Goal: Task Accomplishment & Management: Manage account settings

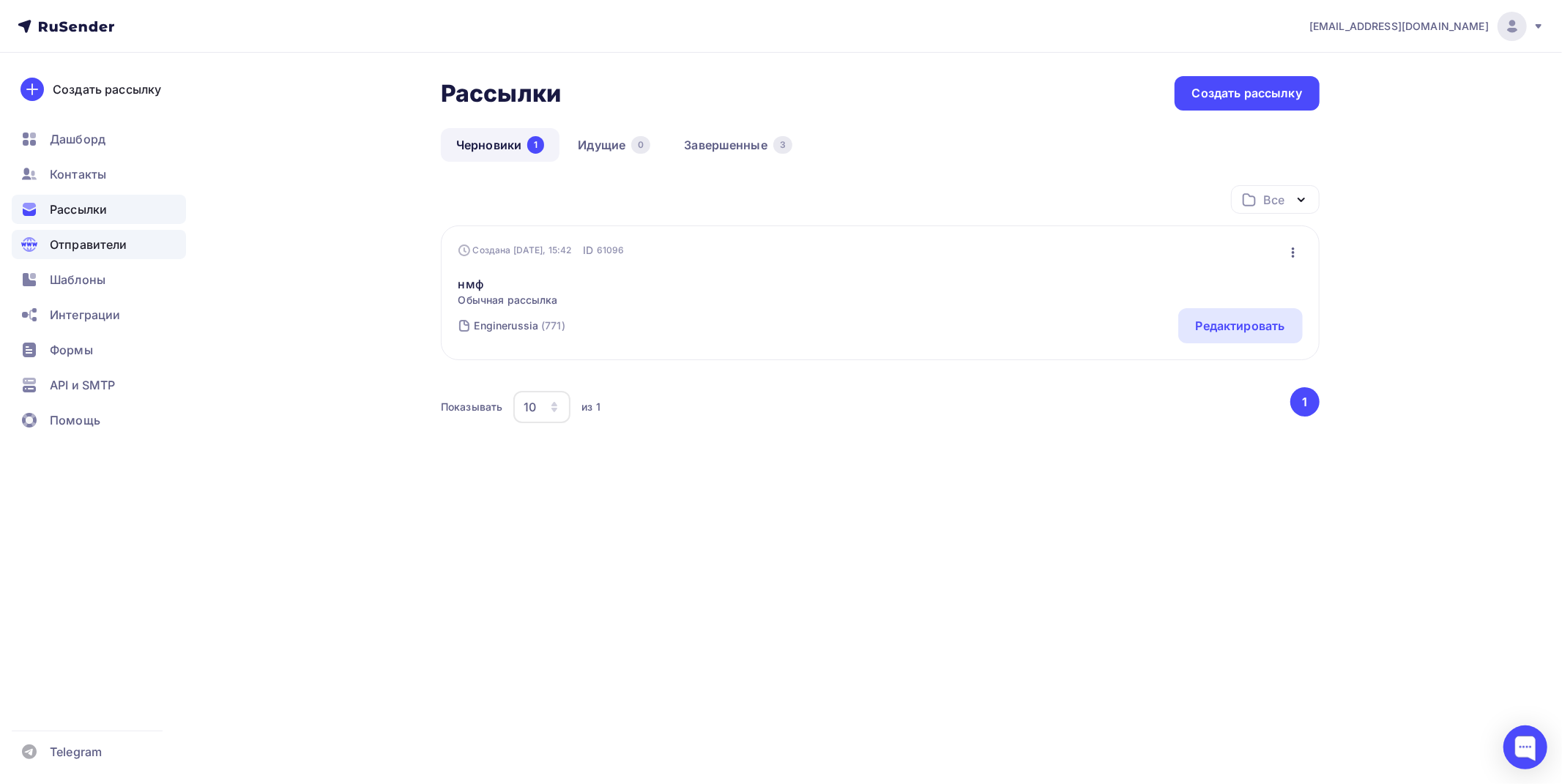
click at [73, 249] on span "Отправители" at bounding box center [89, 244] width 78 height 17
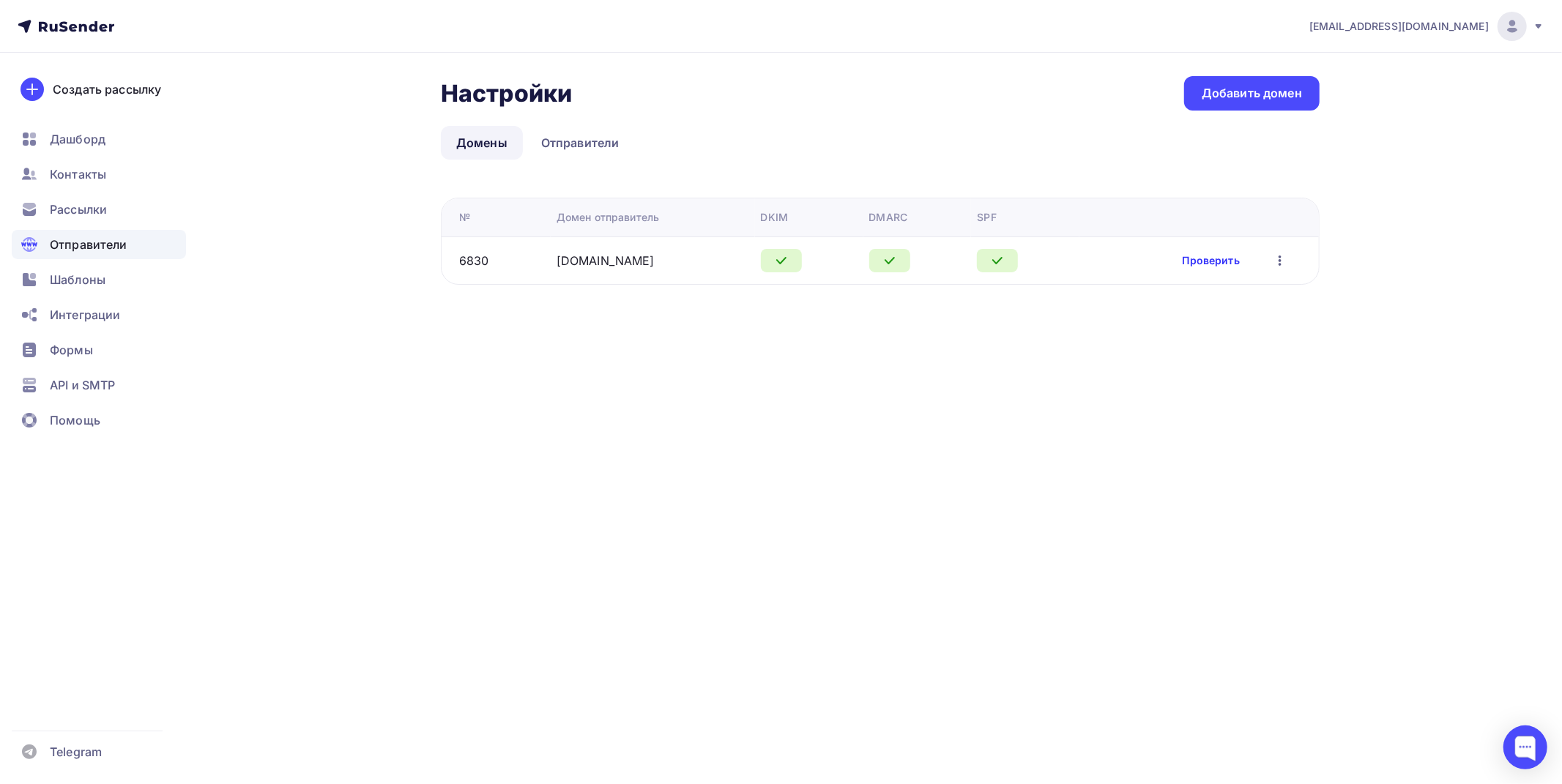
click at [1191, 255] on link "Проверить" at bounding box center [1211, 261] width 58 height 15
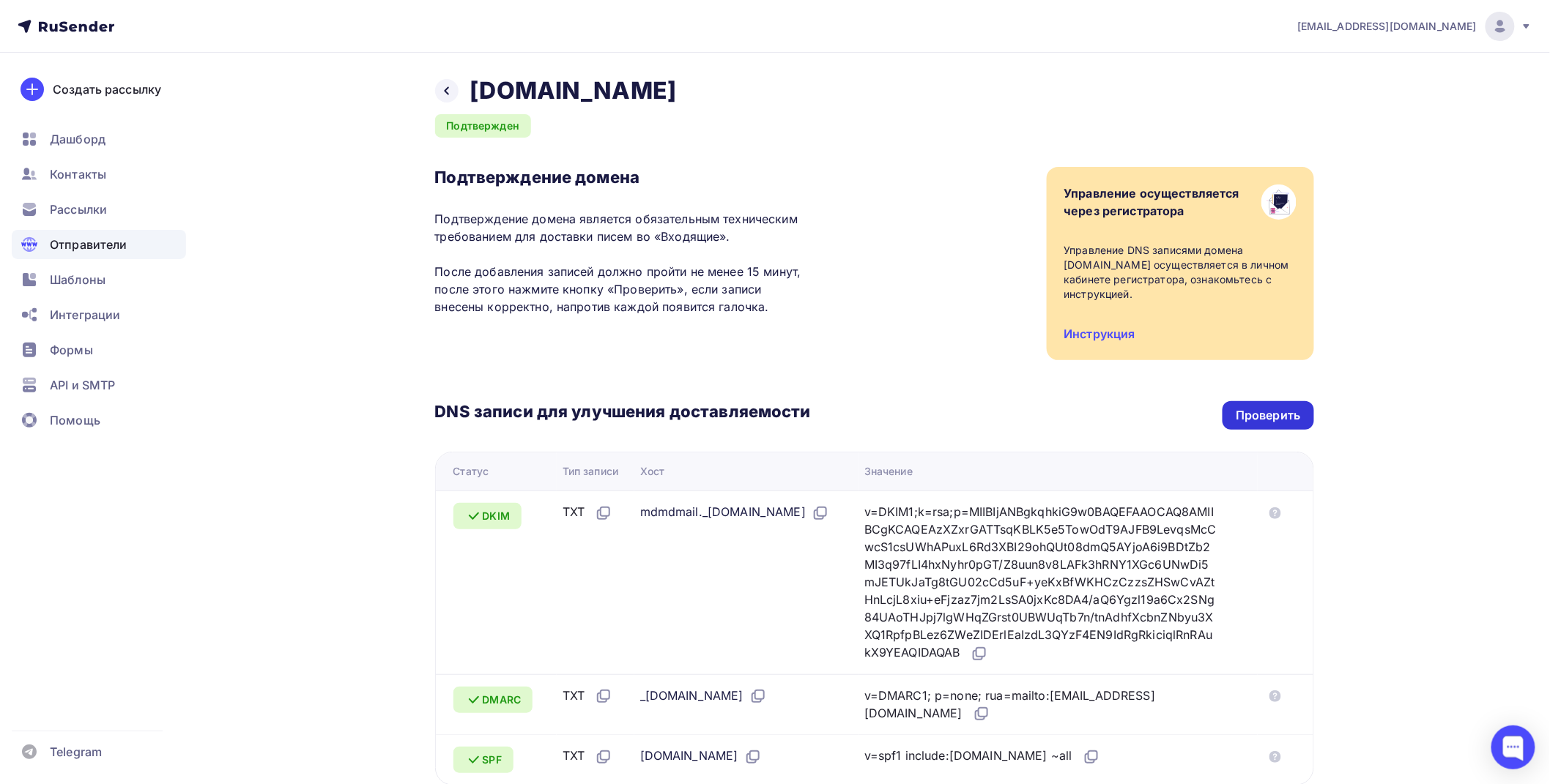
click at [1279, 424] on div "Проверить" at bounding box center [1267, 415] width 90 height 28
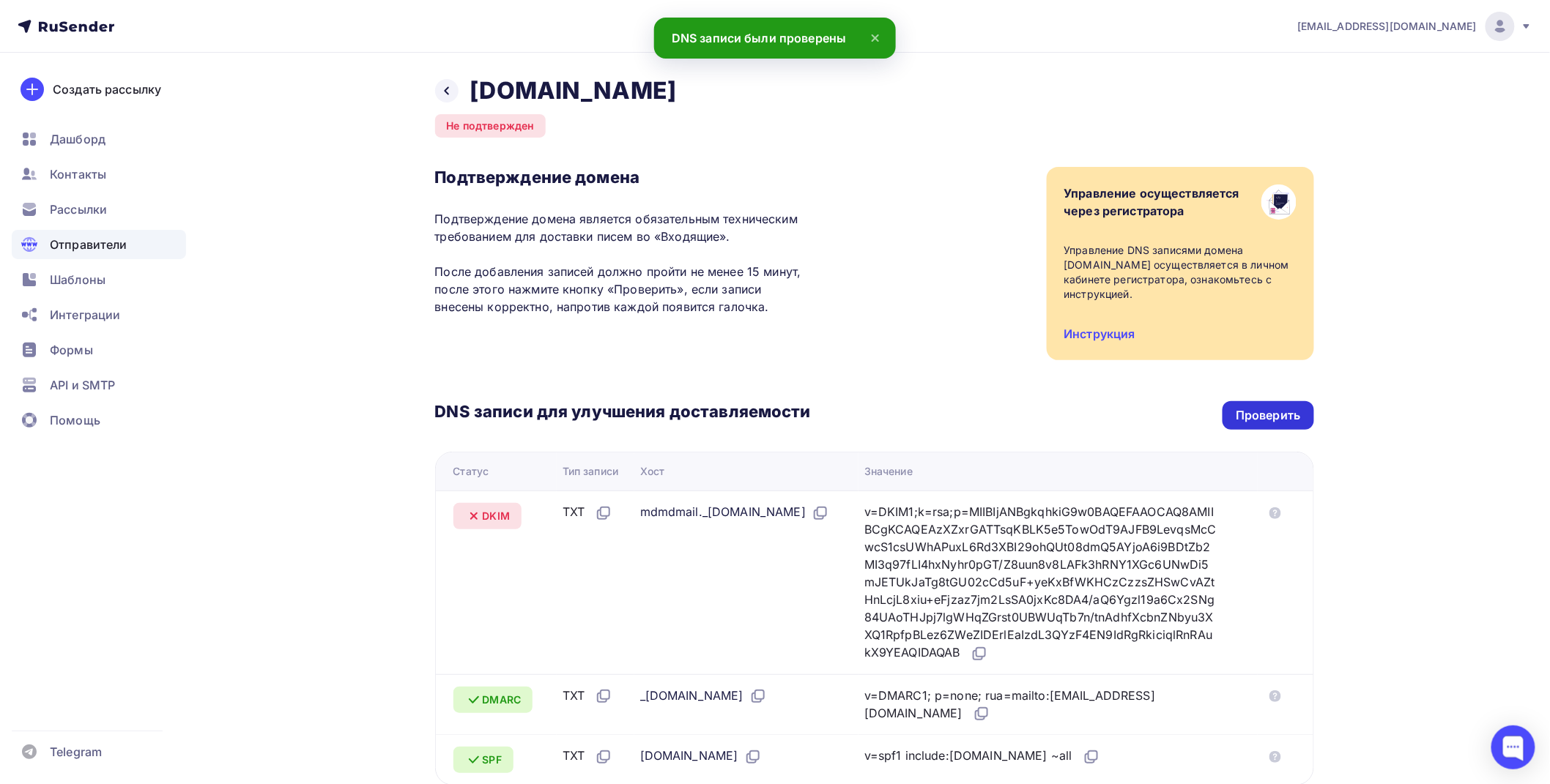
click at [1261, 407] on div "Проверить" at bounding box center [1267, 415] width 65 height 16
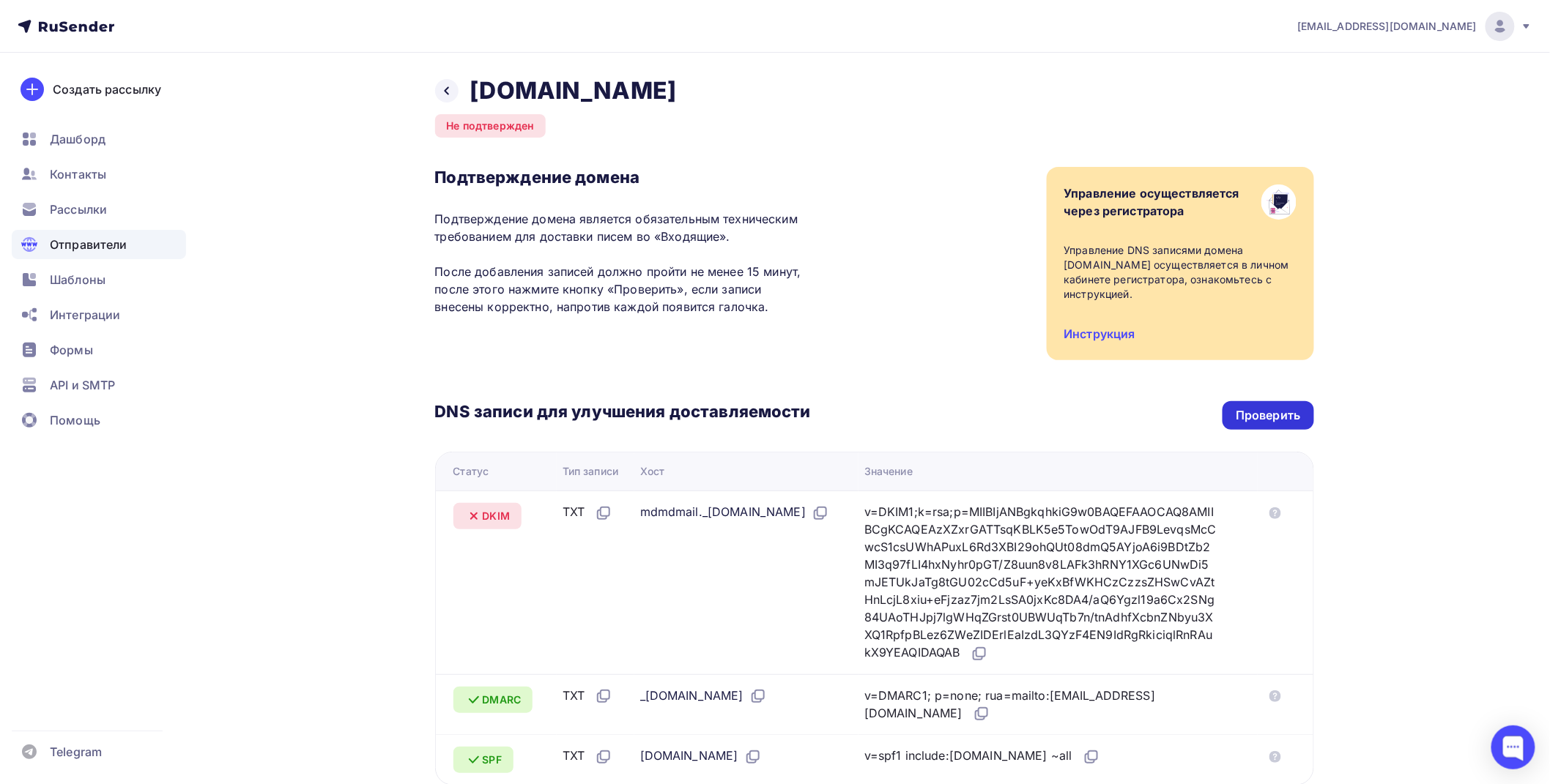
click at [1286, 410] on div "Проверить" at bounding box center [1267, 415] width 65 height 16
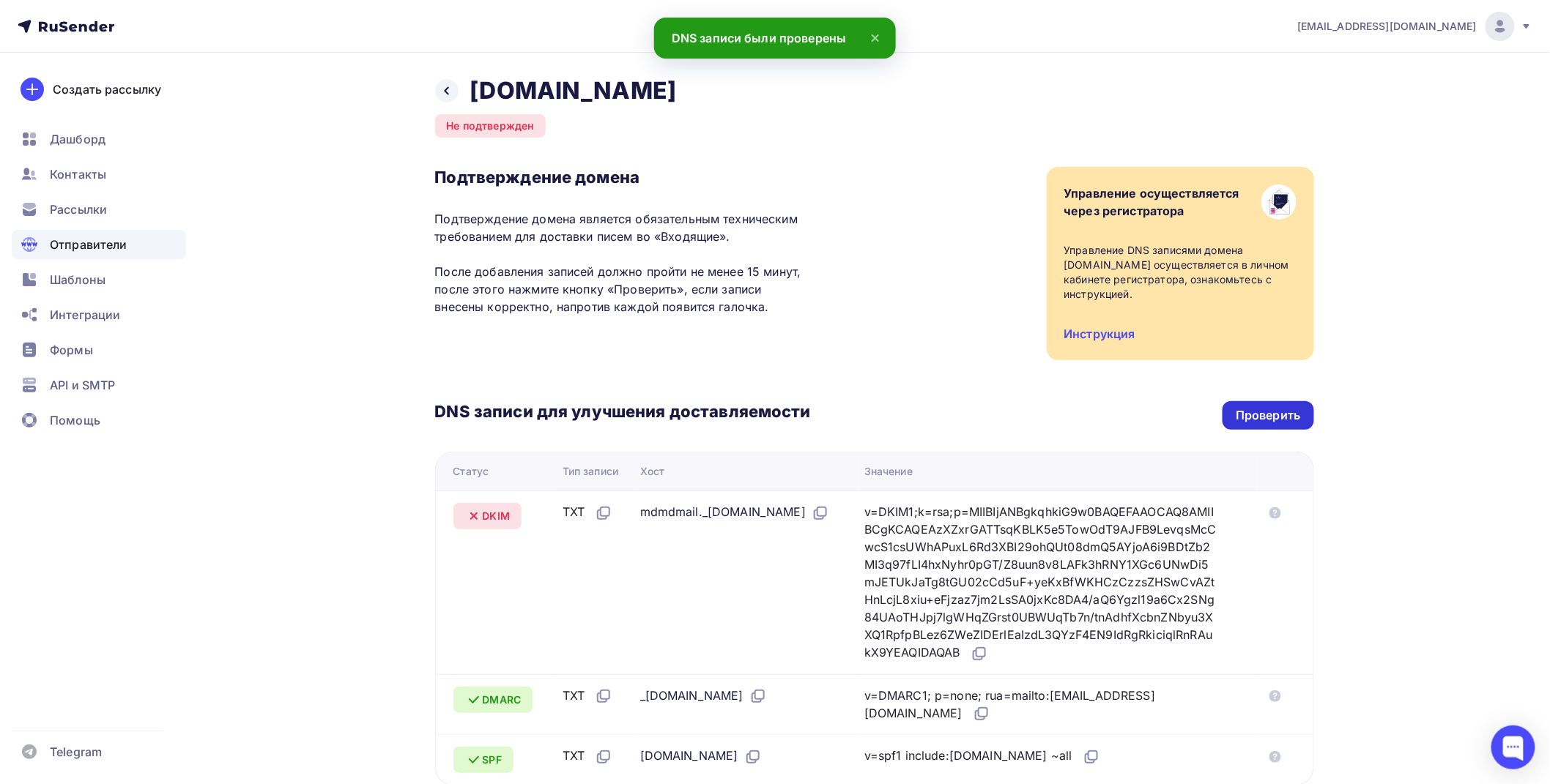
click at [1267, 424] on div "Проверить" at bounding box center [1267, 415] width 90 height 28
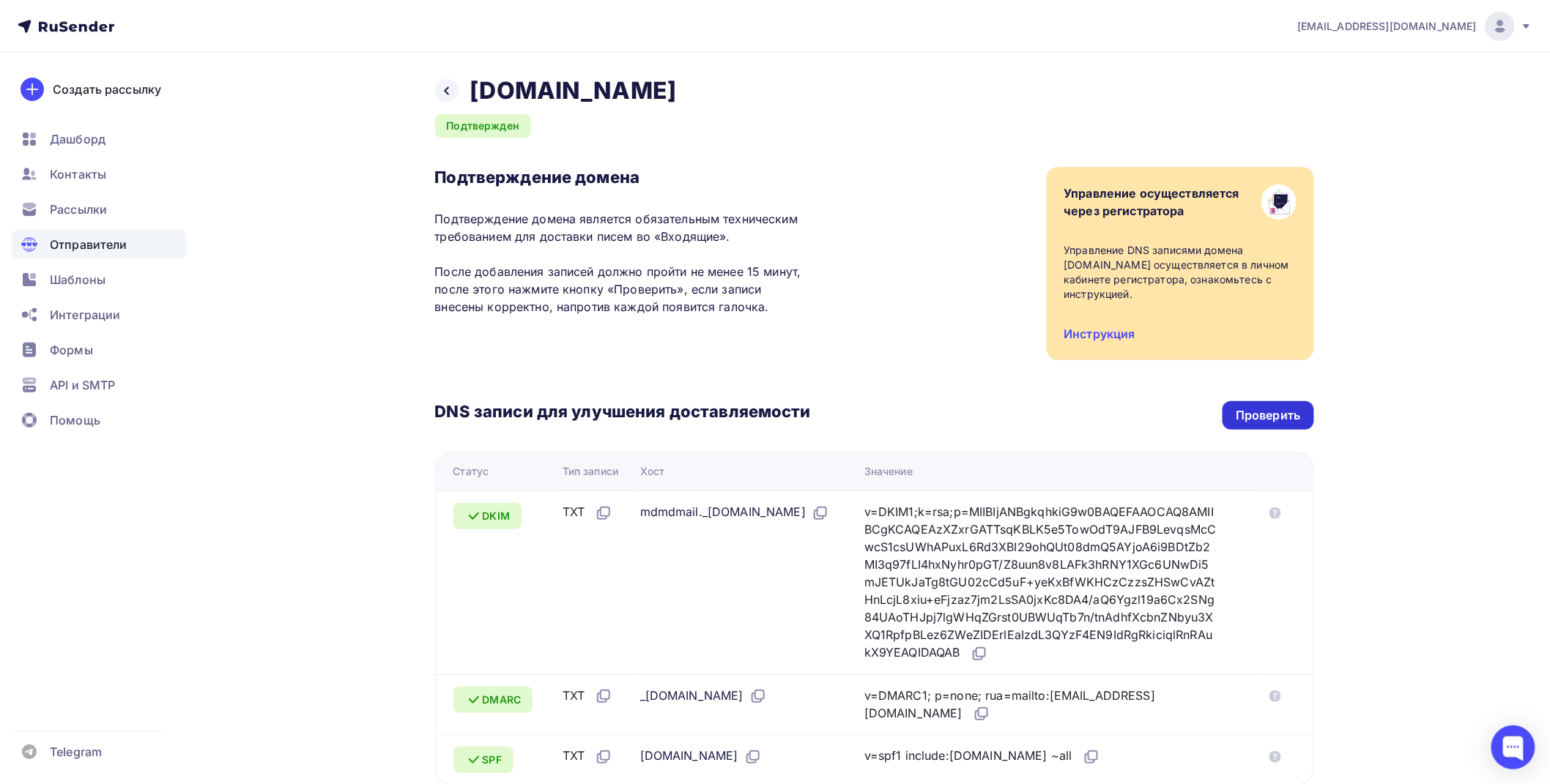
click at [1275, 413] on div "Проверить" at bounding box center [1267, 415] width 65 height 16
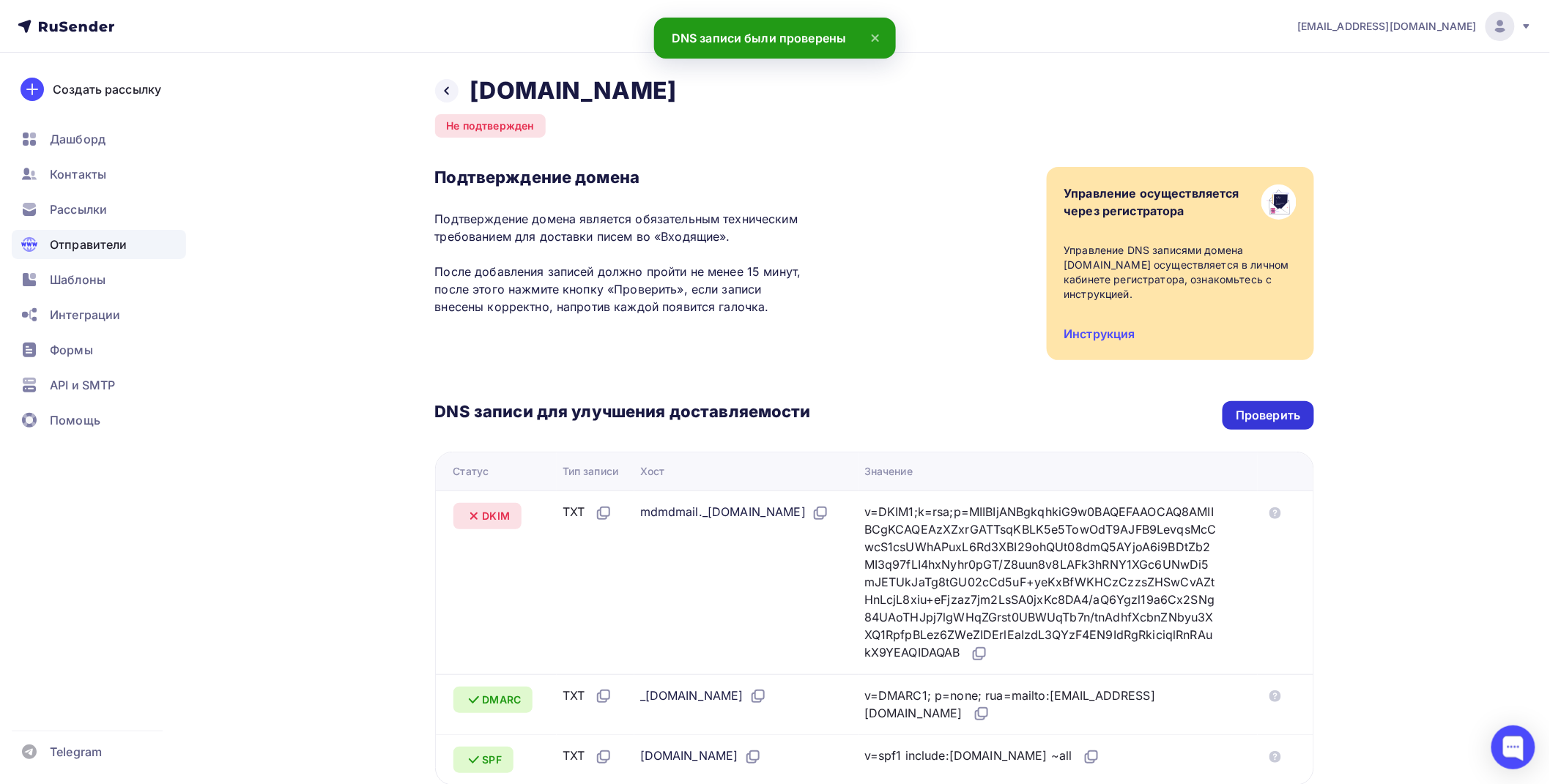
click at [1267, 423] on div "Проверить" at bounding box center [1267, 415] width 65 height 16
click at [1274, 416] on div "Проверить" at bounding box center [1267, 415] width 65 height 16
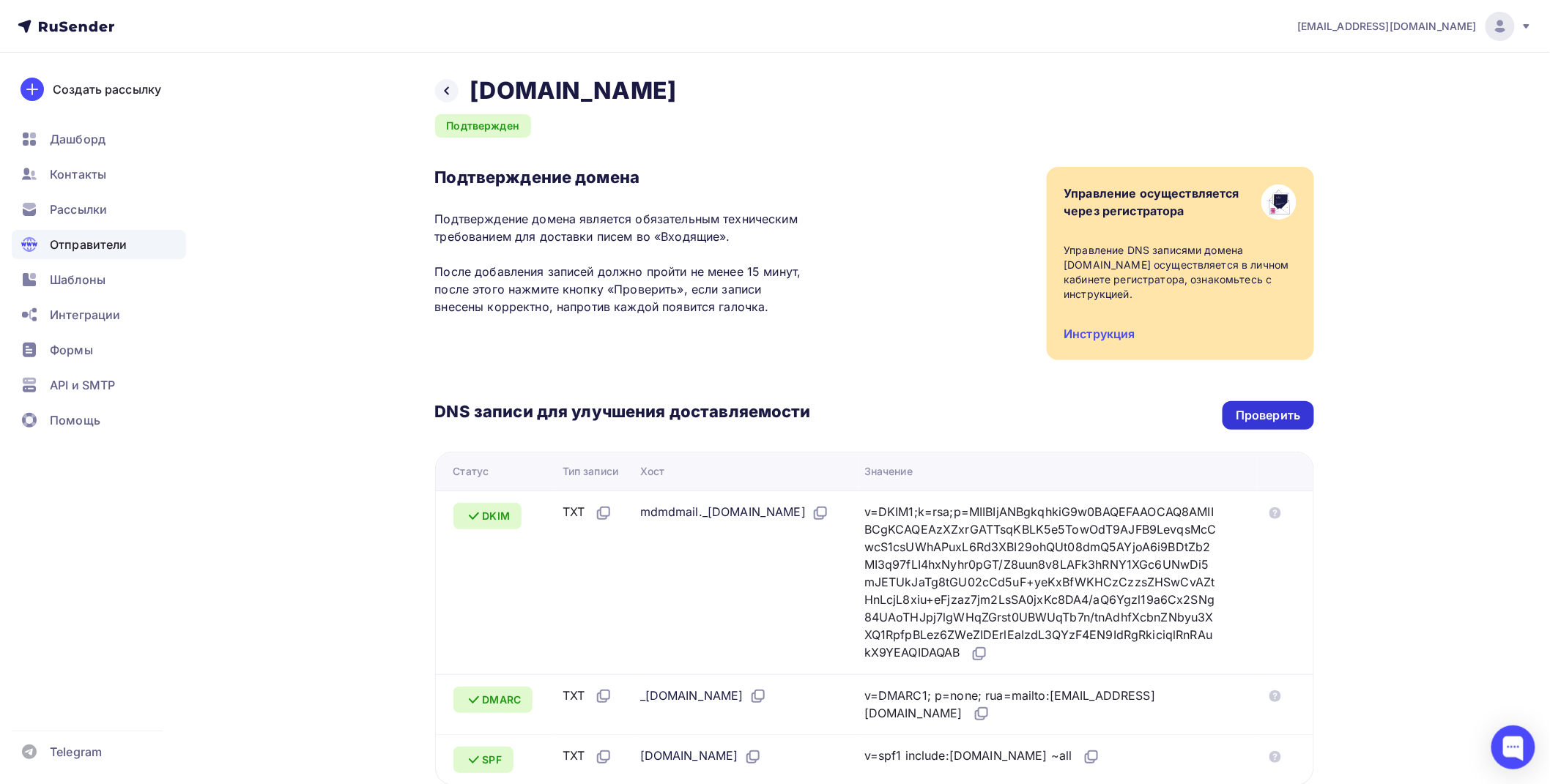
click at [1263, 407] on div "Проверить" at bounding box center [1267, 415] width 65 height 16
click at [1280, 508] on icon at bounding box center [1274, 513] width 12 height 12
click at [1260, 420] on div "Проверить" at bounding box center [1267, 415] width 65 height 16
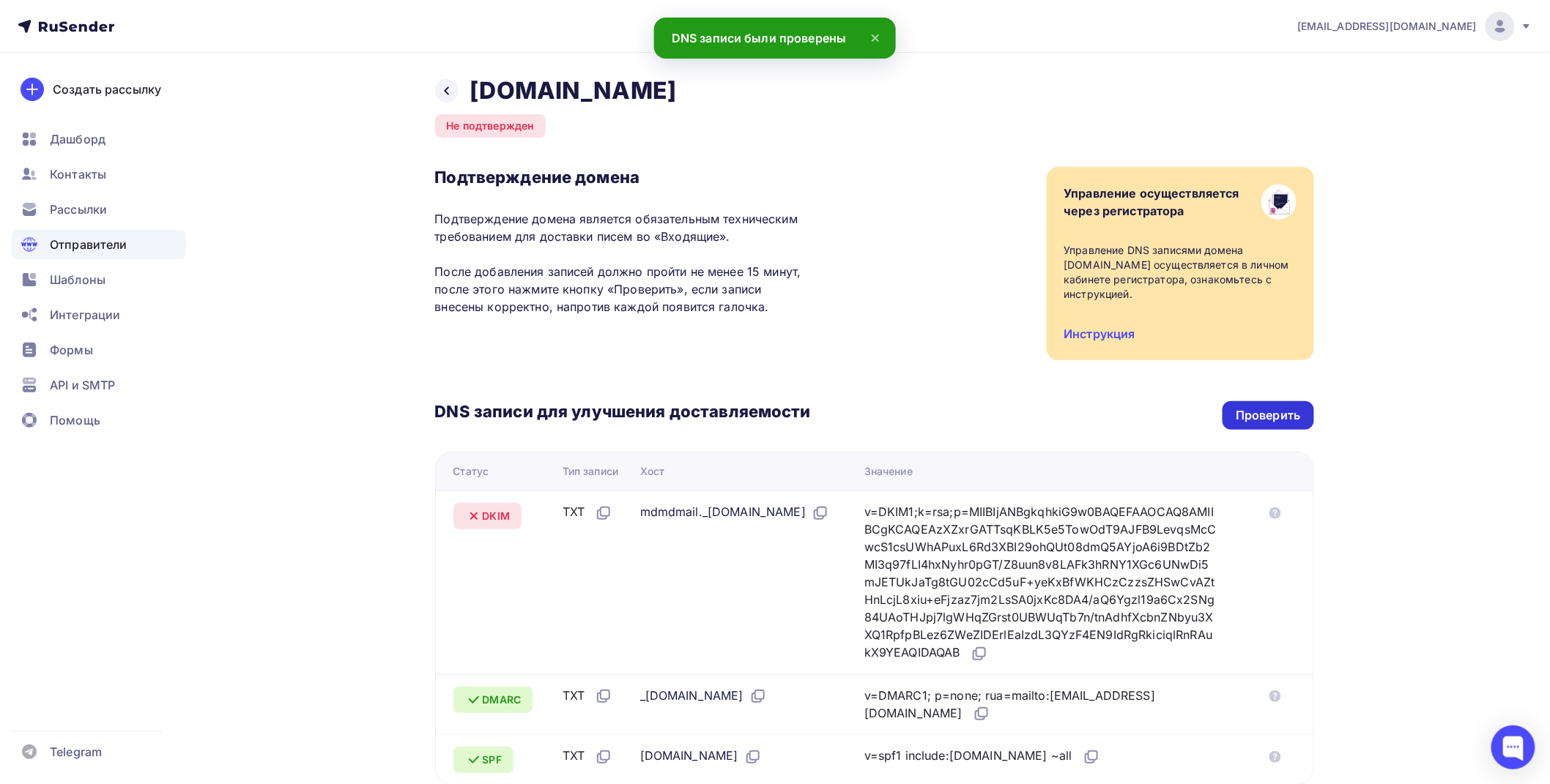
click at [1261, 417] on div "Проверить" at bounding box center [1267, 415] width 65 height 16
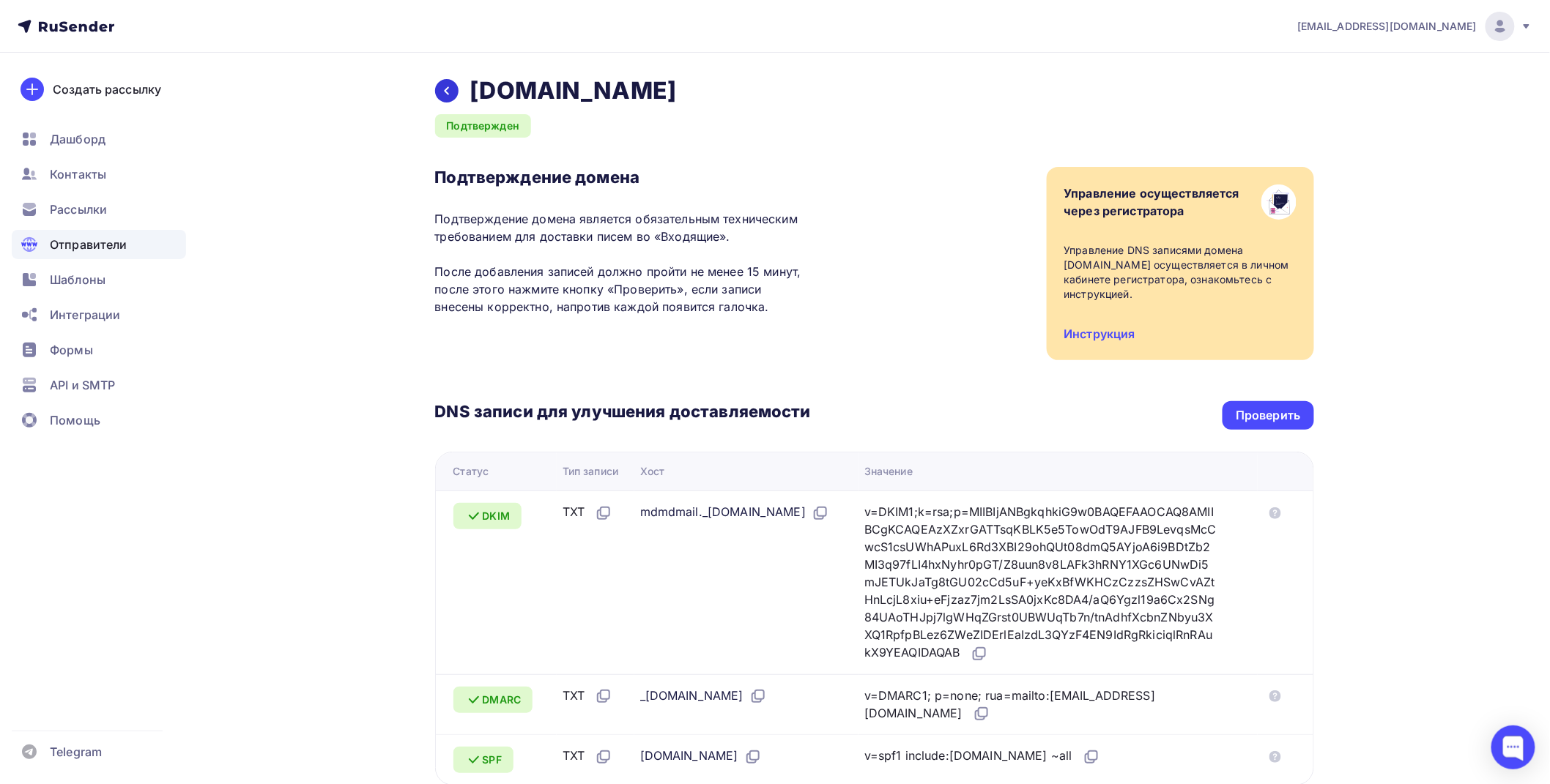
click at [452, 82] on div at bounding box center [447, 91] width 24 height 24
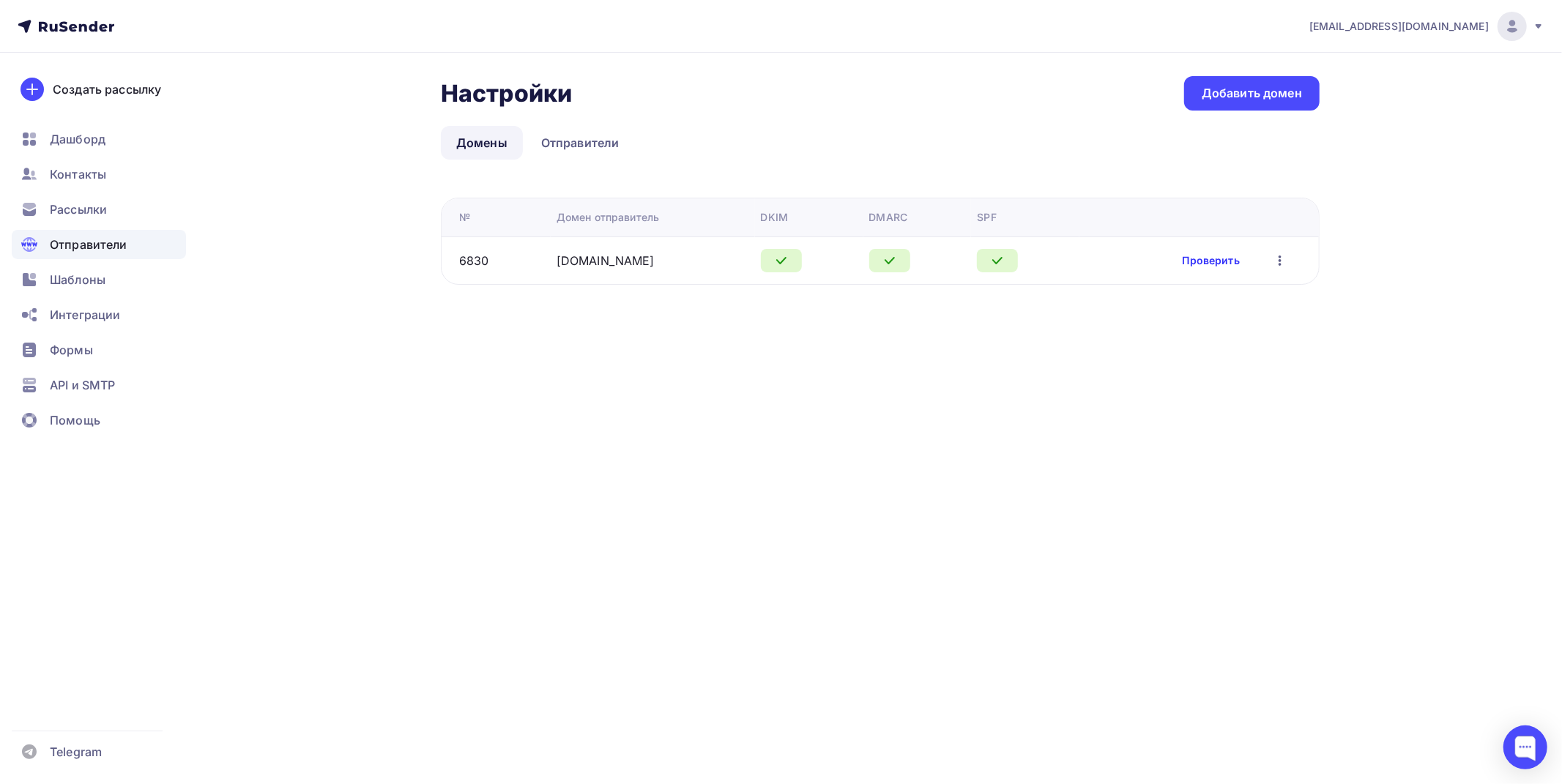
click at [1205, 259] on link "Проверить" at bounding box center [1211, 261] width 58 height 15
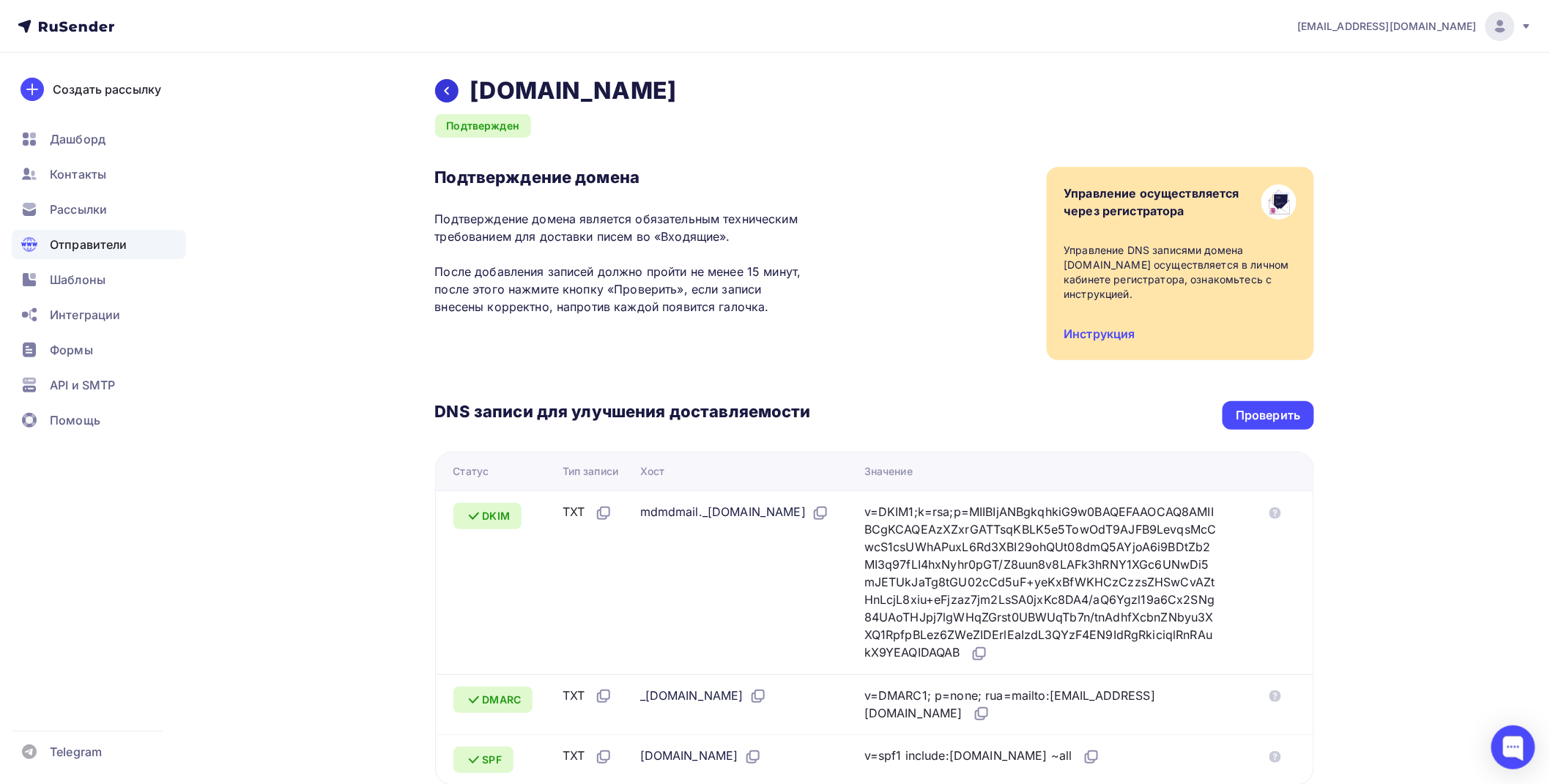
click at [447, 93] on icon at bounding box center [446, 90] width 5 height 8
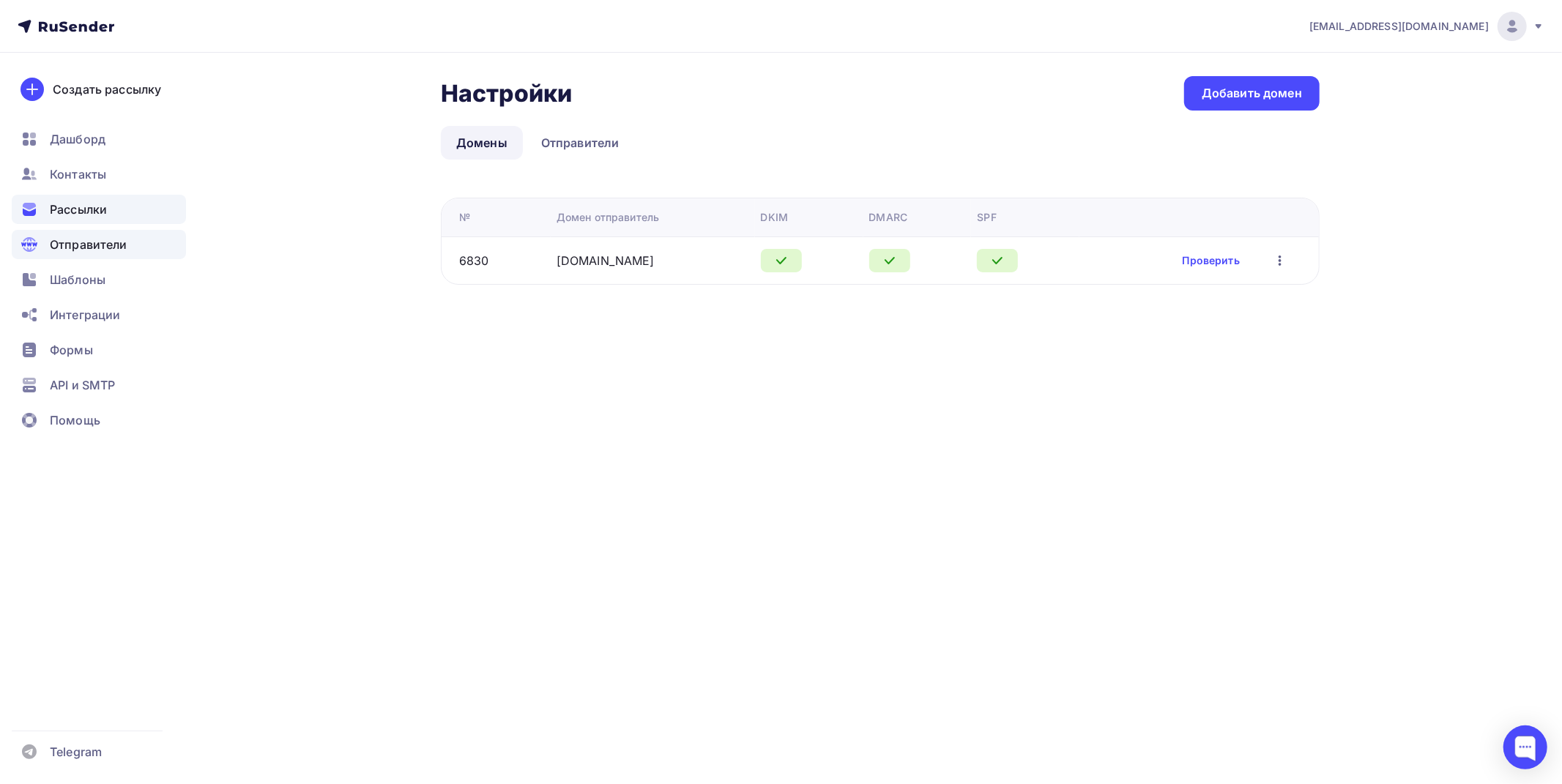
click at [109, 218] on div "Рассылки" at bounding box center [99, 209] width 174 height 29
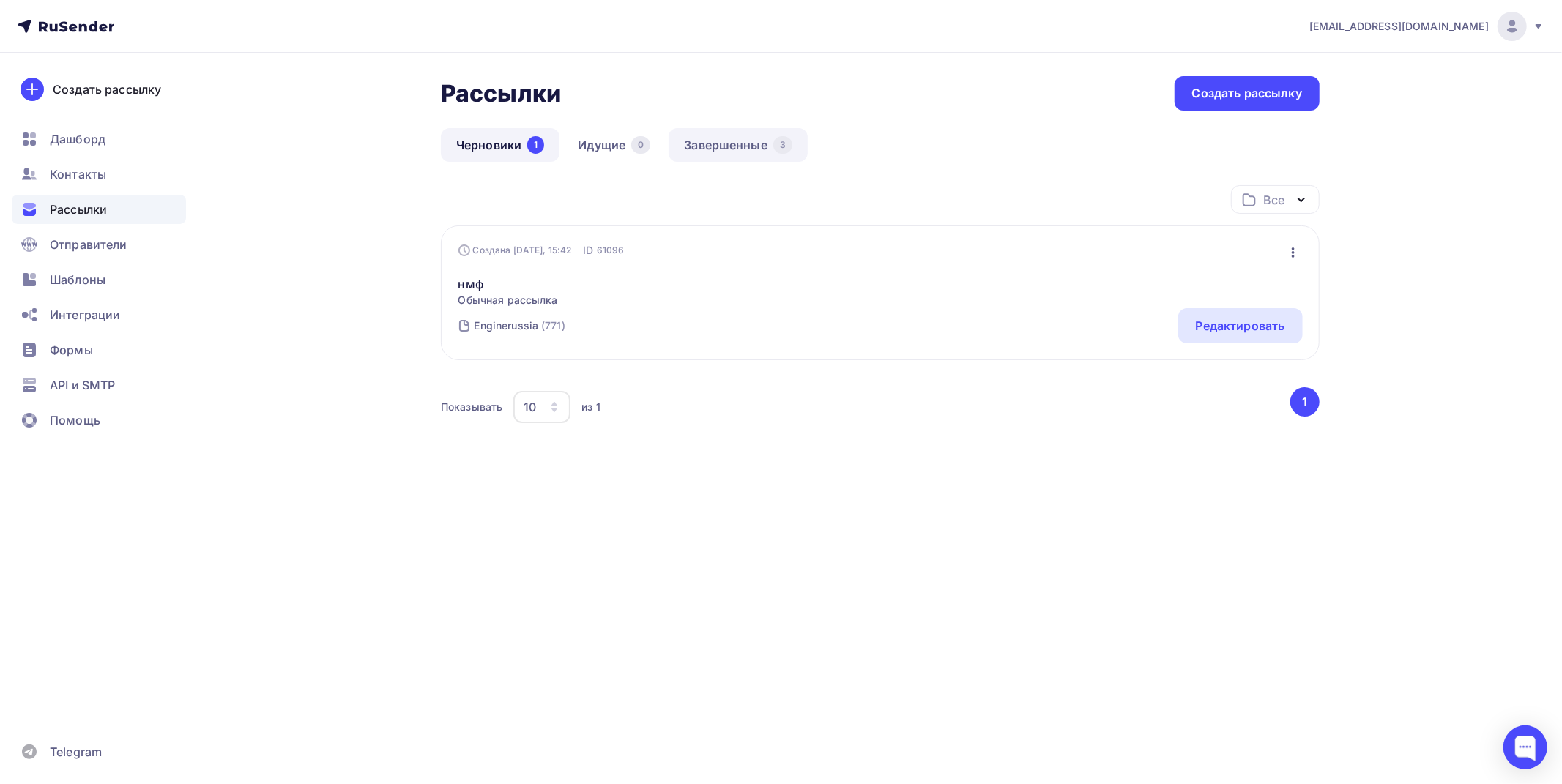
click at [750, 142] on link "Завершенные 3" at bounding box center [738, 144] width 139 height 34
